Goal: Use online tool/utility: Utilize a website feature to perform a specific function

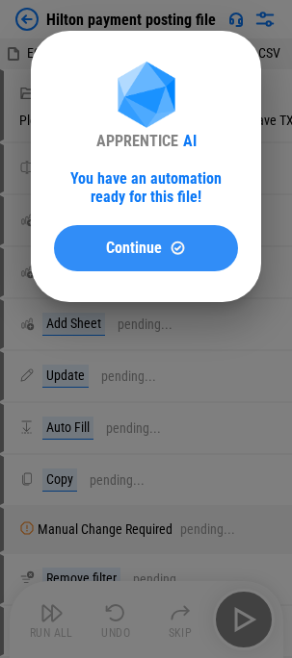
click at [130, 250] on span "Continue" at bounding box center [134, 248] width 56 height 15
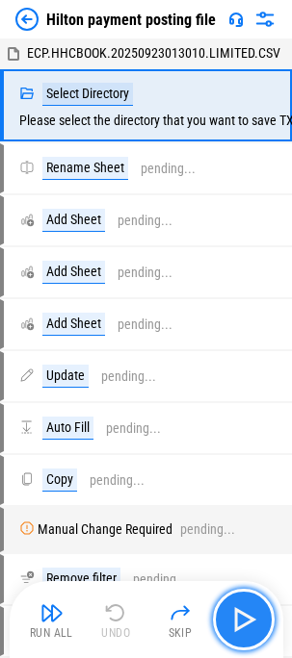
click at [238, 619] on img "button" at bounding box center [243, 620] width 31 height 31
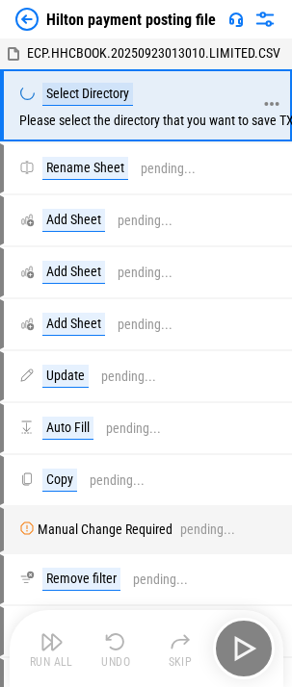
click at [139, 90] on div "Select Directory Please select the directory that you want to save TXT Hilton p…" at bounding box center [214, 105] width 390 height 45
click at [135, 100] on div "Select Directory Please select the directory that you want to save TXT Hilton p…" at bounding box center [214, 105] width 390 height 45
click at [109, 102] on div "Select Directory" at bounding box center [87, 94] width 90 height 23
click at [272, 103] on icon at bounding box center [271, 104] width 14 height 4
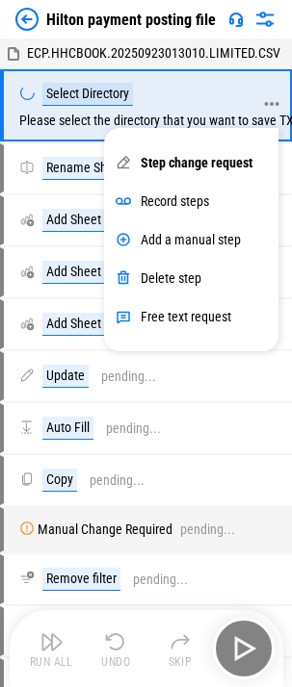
click at [146, 97] on div "Select Directory Please select the directory that you want to save TXT Hilton p…" at bounding box center [214, 105] width 390 height 45
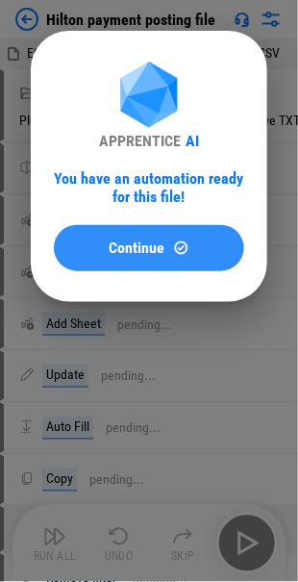
click at [130, 248] on span "Continue" at bounding box center [138, 248] width 56 height 15
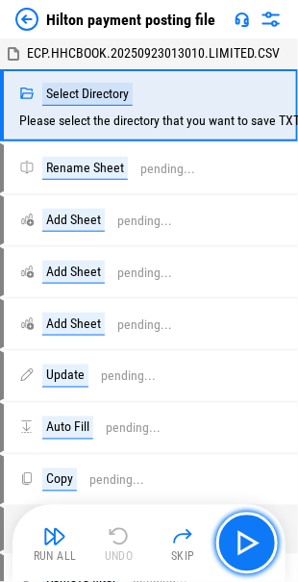
click at [248, 547] on img "button" at bounding box center [247, 543] width 31 height 31
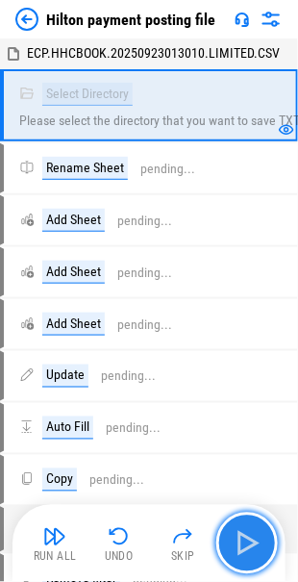
click at [236, 539] on img "button" at bounding box center [247, 543] width 31 height 31
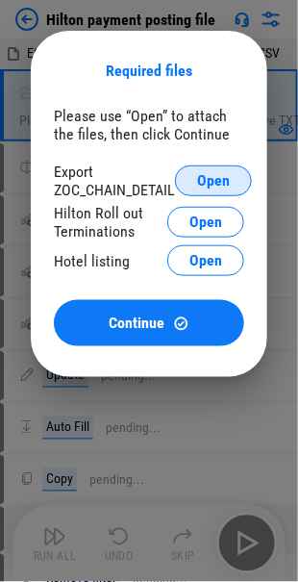
click at [193, 178] on button "Open" at bounding box center [213, 181] width 77 height 31
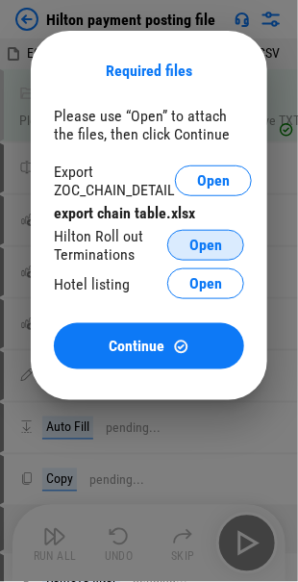
click at [193, 243] on span "Open" at bounding box center [206, 245] width 33 height 15
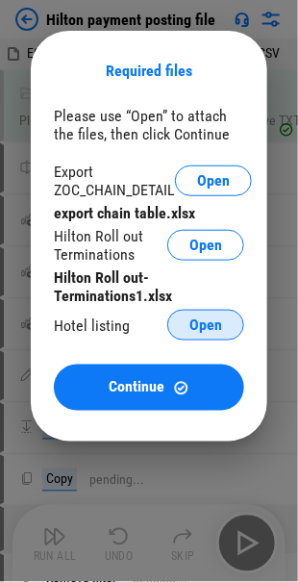
click at [197, 322] on span "Open" at bounding box center [206, 325] width 33 height 15
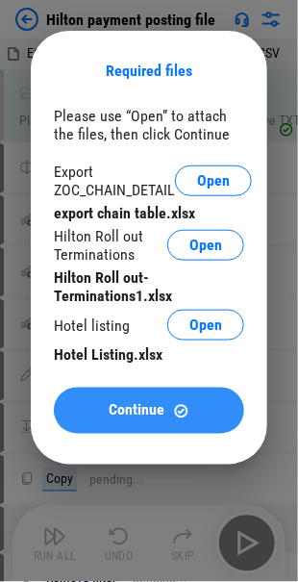
click at [111, 404] on span "Continue" at bounding box center [138, 410] width 56 height 15
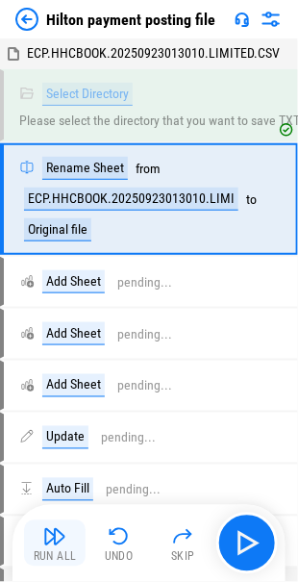
click at [45, 540] on img "button" at bounding box center [54, 537] width 23 height 23
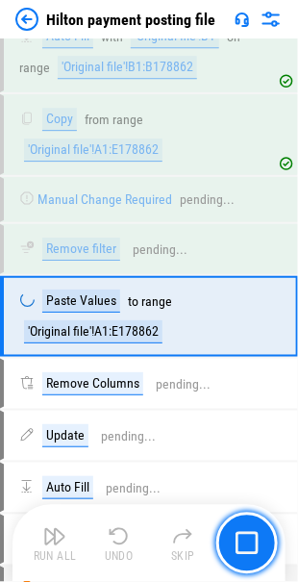
scroll to position [529, 0]
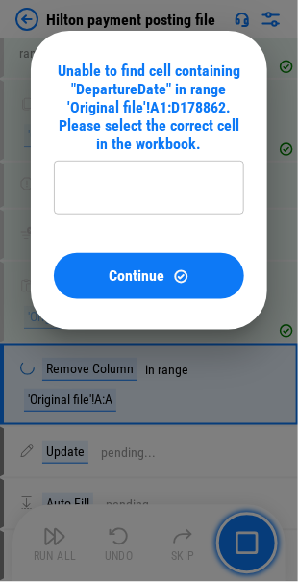
type input "**********"
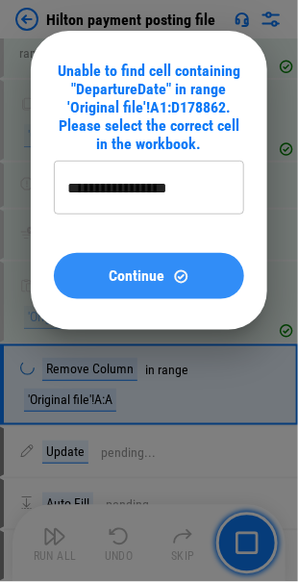
click at [167, 274] on div "Continue" at bounding box center [149, 277] width 144 height 16
click at [140, 258] on button "Continue" at bounding box center [149, 276] width 191 height 46
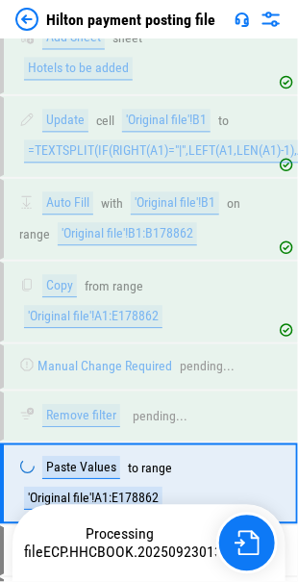
scroll to position [529, 0]
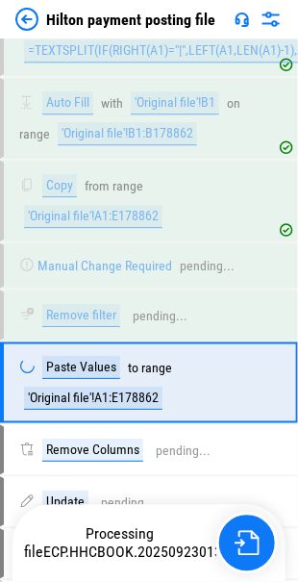
scroll to position [529, 0]
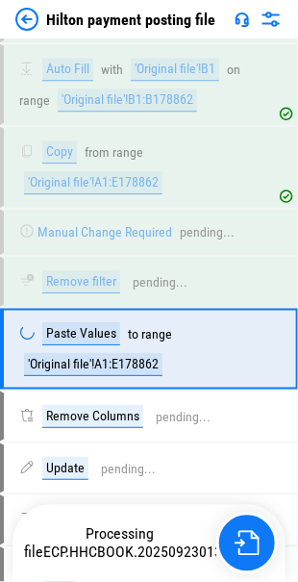
scroll to position [529, 0]
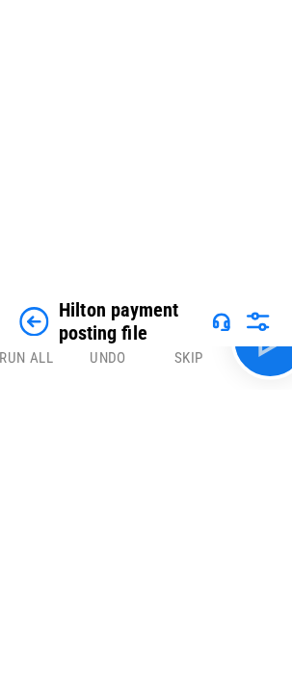
scroll to position [580, 0]
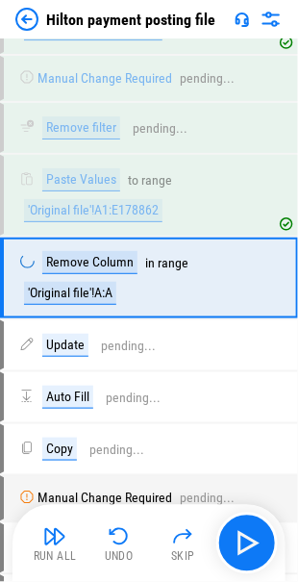
scroll to position [651, 0]
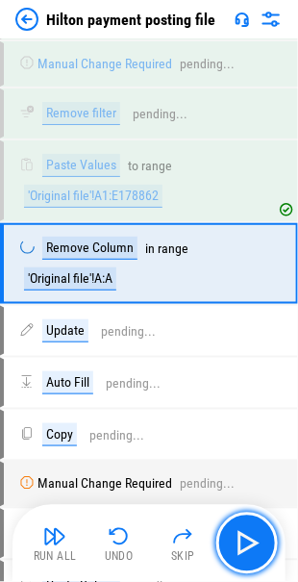
click at [262, 542] on img "button" at bounding box center [247, 543] width 31 height 31
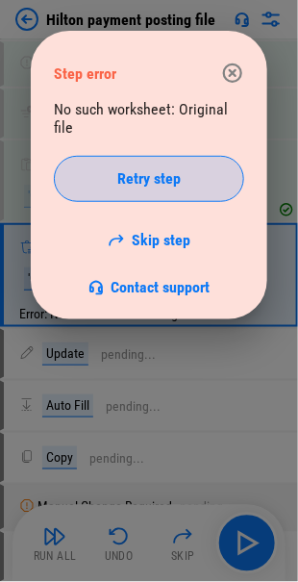
click at [126, 177] on span "Retry step" at bounding box center [149, 178] width 64 height 15
click at [131, 174] on span "Retry step" at bounding box center [149, 178] width 64 height 15
click at [116, 185] on div "Retry step" at bounding box center [149, 178] width 142 height 15
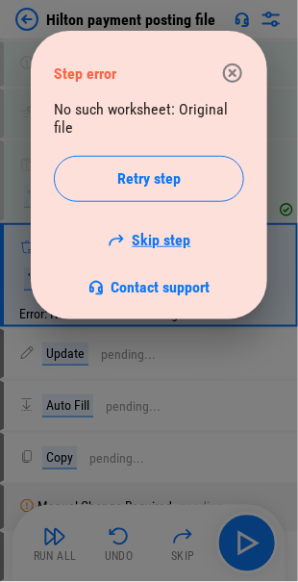
click at [129, 245] on link "Skip step" at bounding box center [150, 240] width 84 height 18
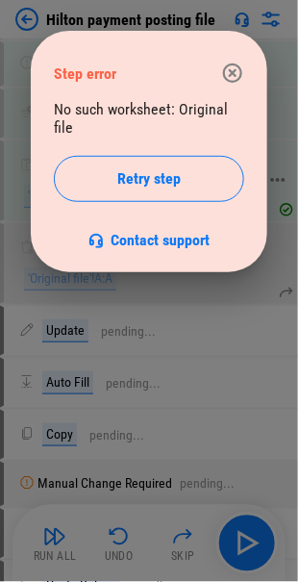
click at [151, 184] on span "Retry step" at bounding box center [149, 178] width 64 height 15
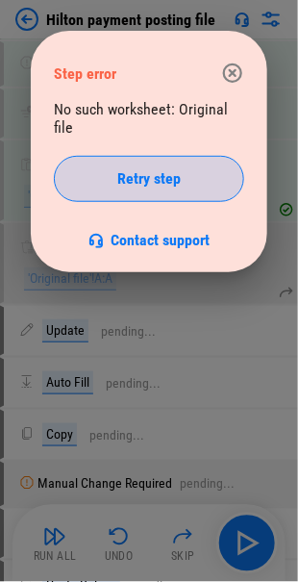
click at [144, 187] on span "Retry step" at bounding box center [149, 178] width 64 height 15
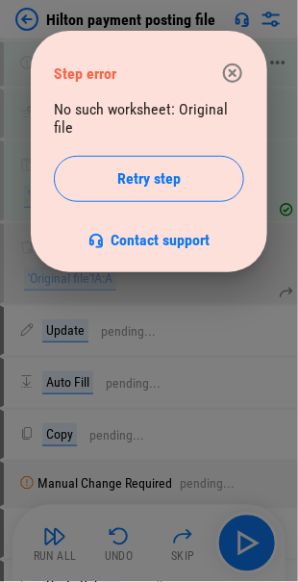
click at [245, 75] on button "button" at bounding box center [233, 73] width 39 height 39
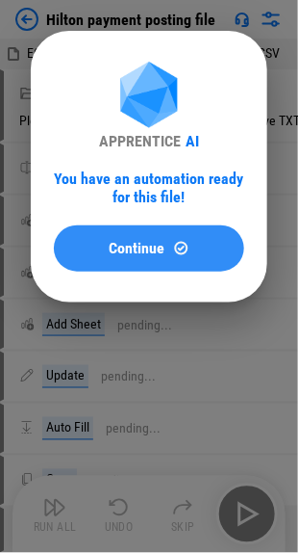
click at [110, 243] on span "Continue" at bounding box center [138, 248] width 56 height 15
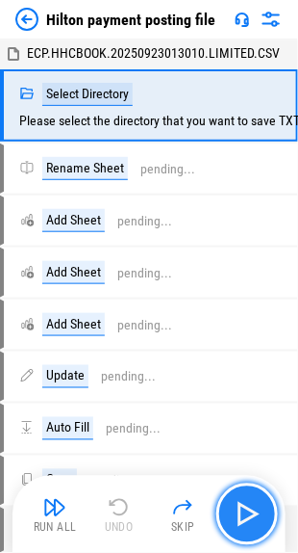
click at [239, 503] on img "button" at bounding box center [247, 514] width 31 height 31
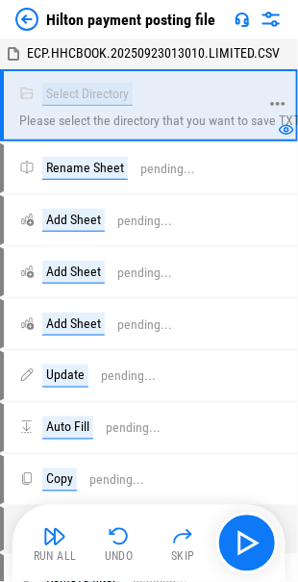
click at [119, 96] on div "Select Directory" at bounding box center [87, 94] width 90 height 23
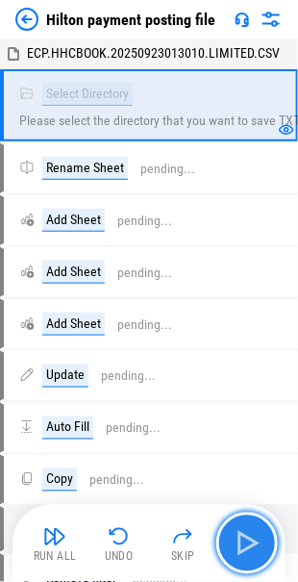
click at [239, 539] on img "button" at bounding box center [247, 543] width 31 height 31
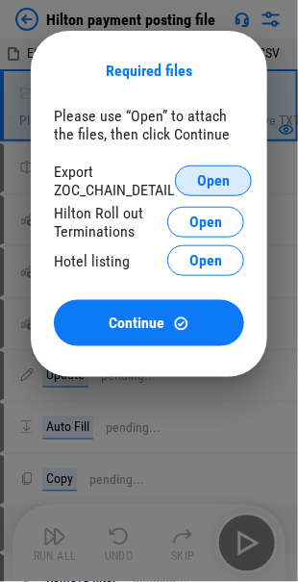
click at [212, 179] on span "Open" at bounding box center [213, 180] width 33 height 15
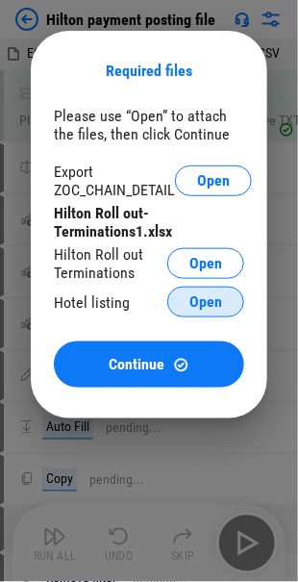
click at [196, 304] on span "Open" at bounding box center [206, 302] width 33 height 15
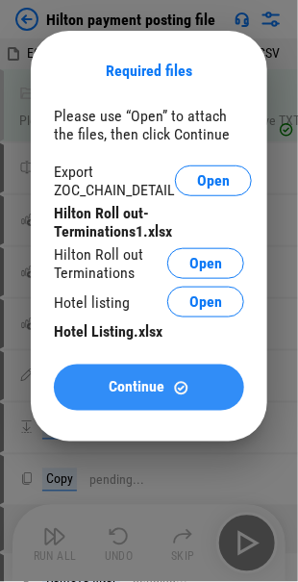
click at [135, 399] on button "Continue" at bounding box center [149, 388] width 191 height 46
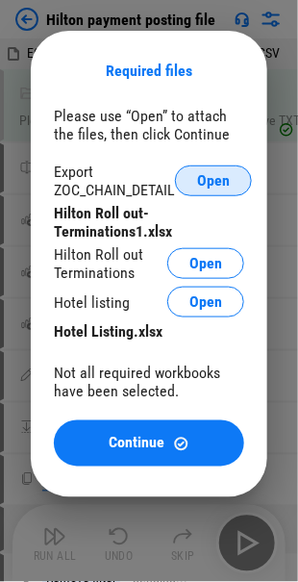
click at [204, 178] on span "Open" at bounding box center [213, 180] width 33 height 15
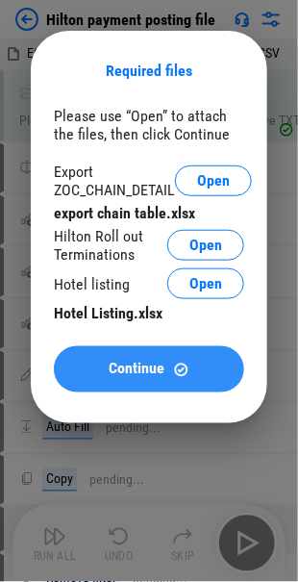
click at [137, 370] on span "Continue" at bounding box center [138, 369] width 56 height 15
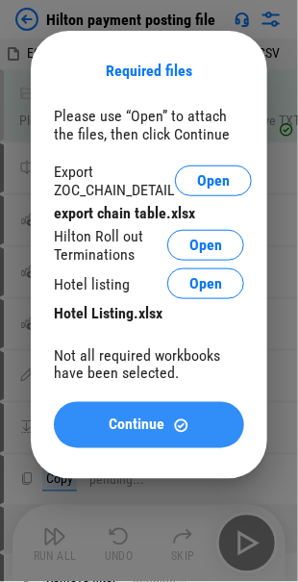
click at [120, 433] on span "Continue" at bounding box center [138, 425] width 56 height 15
drag, startPoint x: 141, startPoint y: 432, endPoint x: 130, endPoint y: 434, distance: 10.8
click at [141, 433] on span "Continue" at bounding box center [138, 425] width 56 height 15
